Goal: Register for event/course

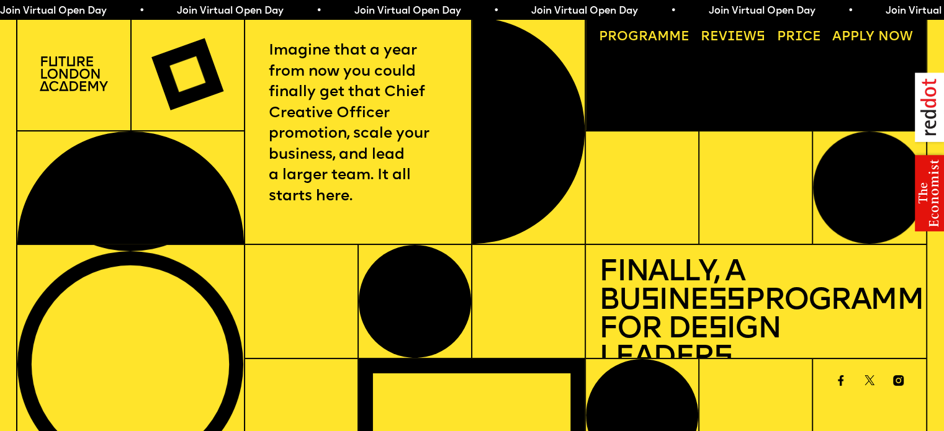
click at [209, 11] on span "Join Virtual Open Day • Join Virtual Open Day • Join Virtual Open Day • Join Vi…" at bounding box center [443, 11] width 886 height 10
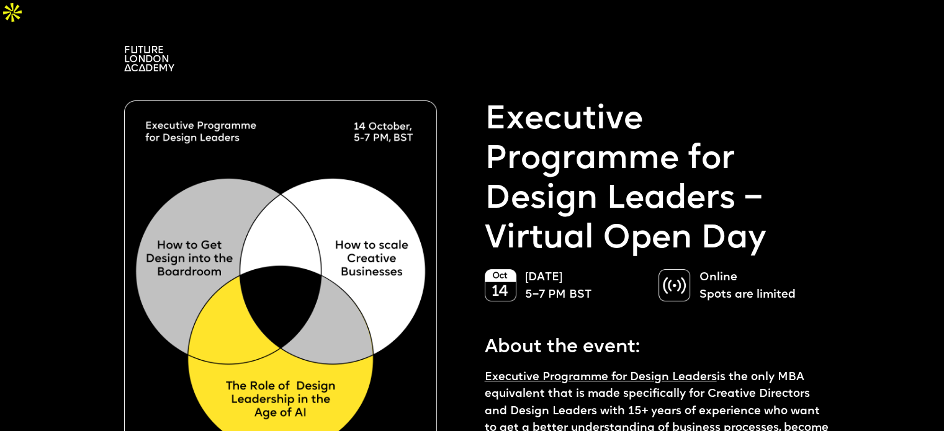
click at [159, 46] on img at bounding box center [149, 58] width 50 height 25
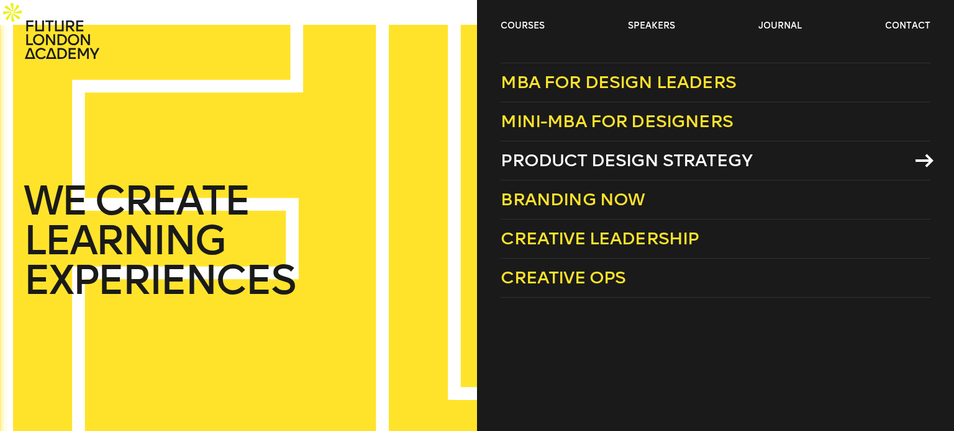
click at [649, 156] on span "Product Design Strategy" at bounding box center [625, 160] width 251 height 20
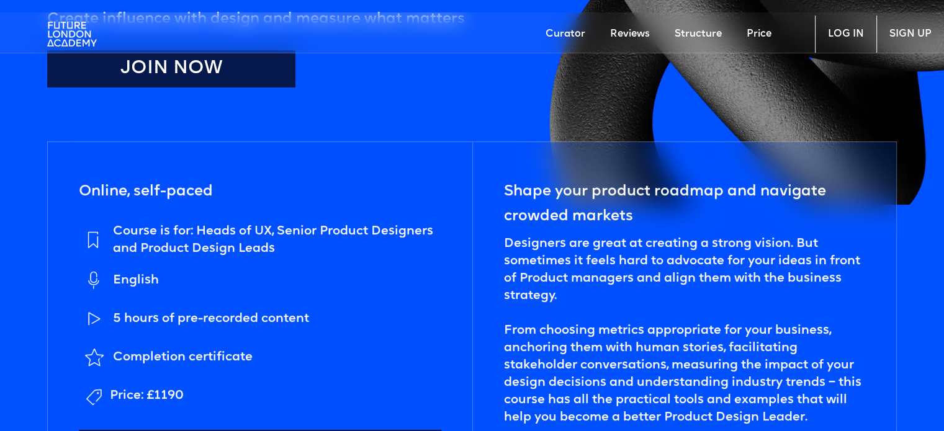
scroll to position [435, 0]
